Goal: Information Seeking & Learning: Understand process/instructions

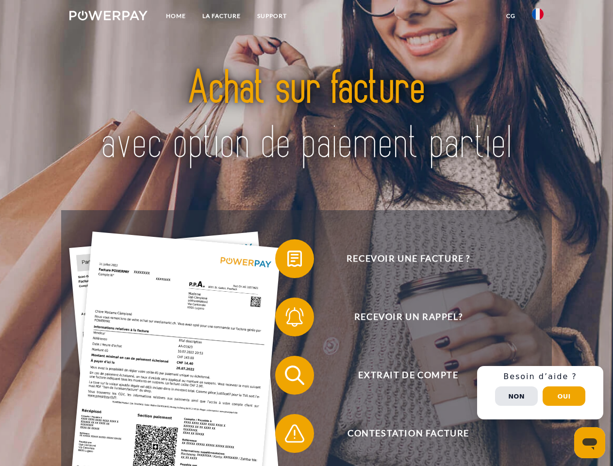
click at [108, 17] on img at bounding box center [108, 16] width 78 height 10
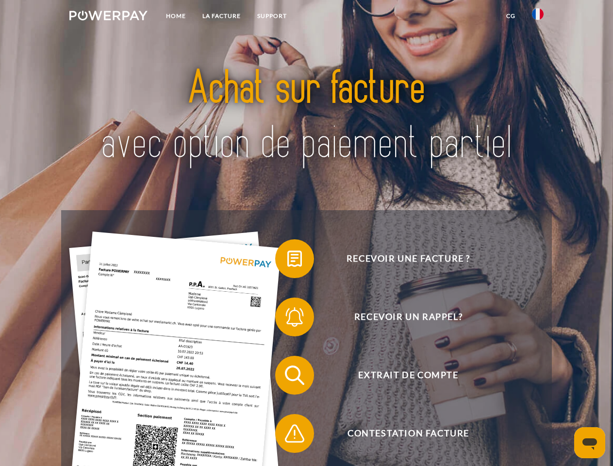
click at [537, 17] on img at bounding box center [538, 14] width 12 height 12
click at [510, 16] on link "CG" at bounding box center [511, 15] width 26 height 17
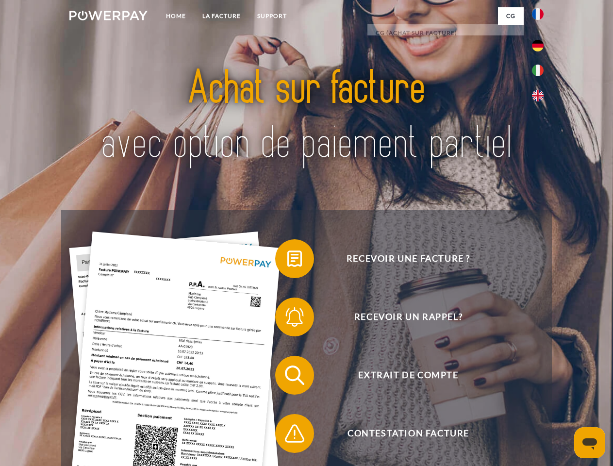
click at [287, 260] on span at bounding box center [280, 258] width 48 height 48
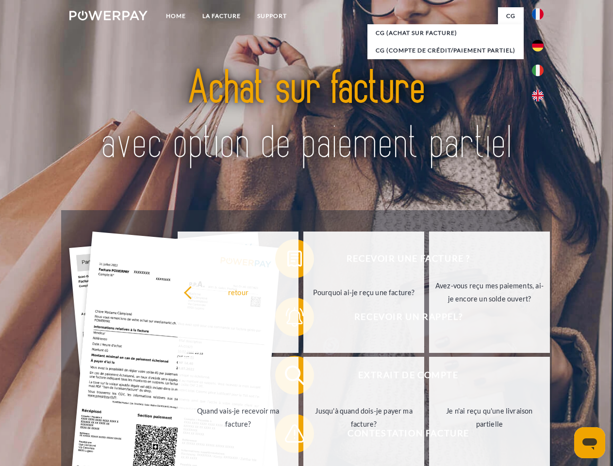
click at [287, 319] on div "Recevoir une facture ? Recevoir un rappel? Extrait de compte retour" at bounding box center [306, 404] width 490 height 388
click at [303, 377] on link "Jusqu'à quand dois-je payer ma facture?" at bounding box center [363, 416] width 121 height 121
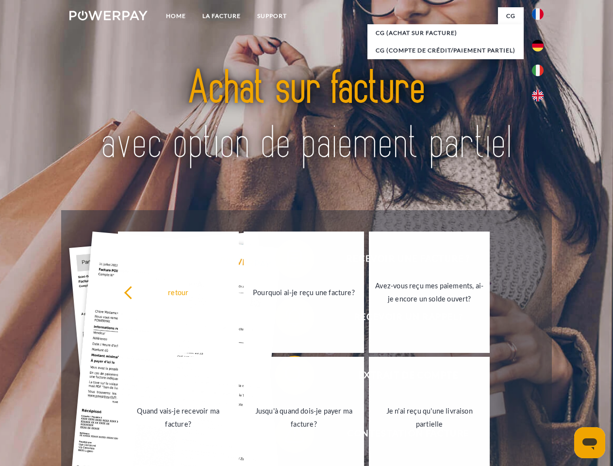
click at [287, 435] on span at bounding box center [280, 433] width 48 height 48
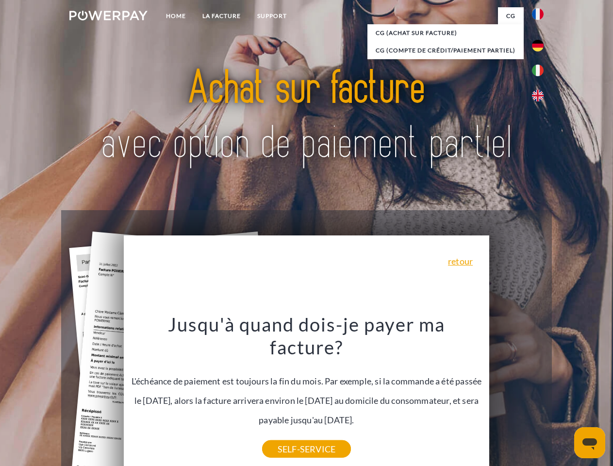
click at [540, 392] on div "Recevoir une facture ? Recevoir un rappel? Extrait de compte retour" at bounding box center [306, 404] width 490 height 388
click at [516, 394] on span "Extrait de compte" at bounding box center [408, 374] width 238 height 39
click at [564, 396] on header "Home LA FACTURE Support" at bounding box center [306, 335] width 613 height 670
